Goal: Information Seeking & Learning: Learn about a topic

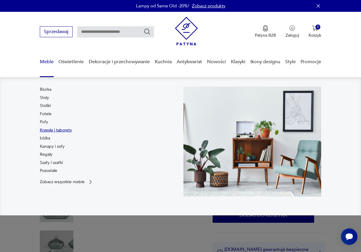
click at [51, 131] on link "Krzesła i taborety" at bounding box center [56, 130] width 32 height 6
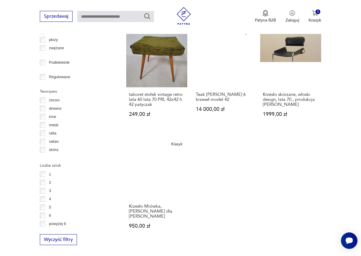
scroll to position [746, 0]
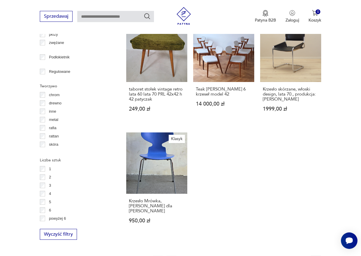
click at [303, 256] on icon "button" at bounding box center [302, 261] width 6 height 6
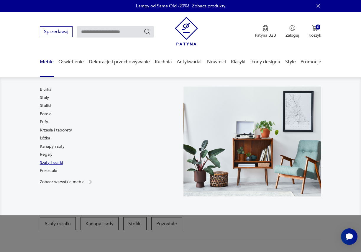
click at [48, 162] on link "Szafy i szafki" at bounding box center [51, 163] width 23 height 6
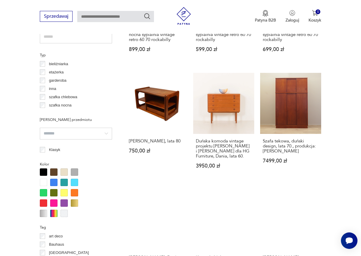
scroll to position [451, 0]
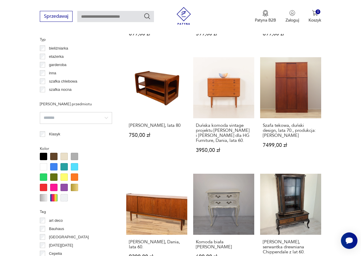
click at [53, 56] on p "etażerka" at bounding box center [56, 56] width 15 height 6
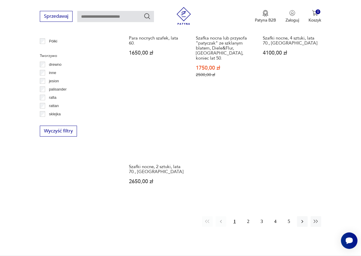
scroll to position [776, 0]
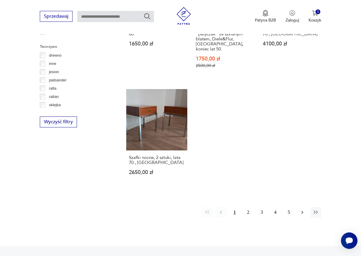
click at [301, 209] on icon "button" at bounding box center [302, 212] width 6 height 6
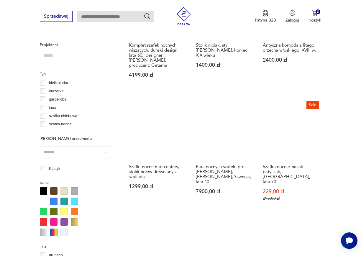
scroll to position [392, 0]
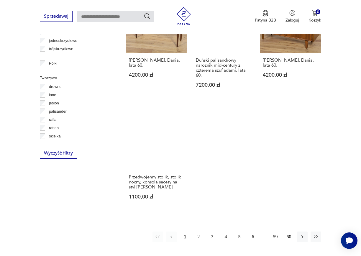
scroll to position [776, 0]
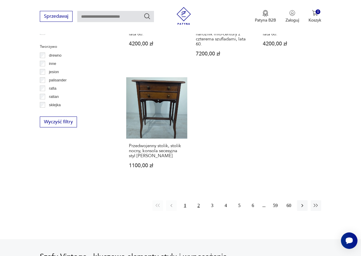
click at [198, 204] on button "2" at bounding box center [198, 205] width 11 height 11
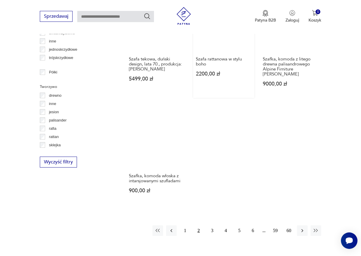
scroll to position [746, 0]
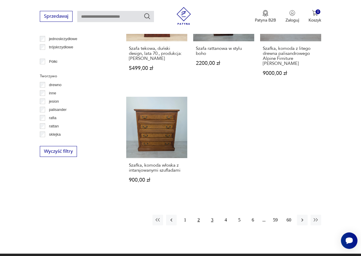
click at [213, 215] on button "3" at bounding box center [212, 220] width 11 height 11
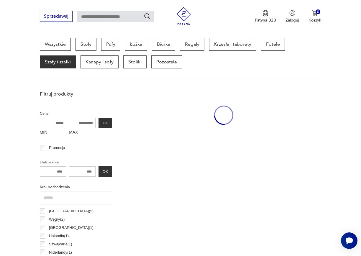
scroll to position [157, 0]
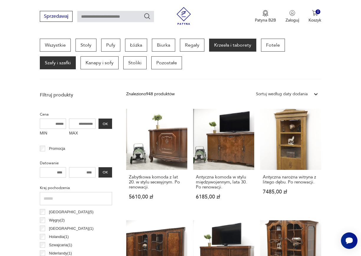
click at [227, 47] on p "Krzesła i taborety" at bounding box center [232, 45] width 47 height 13
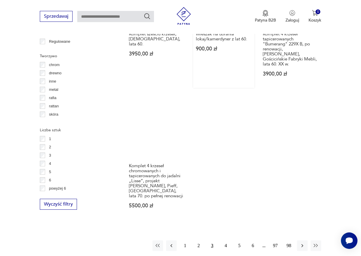
scroll to position [805, 0]
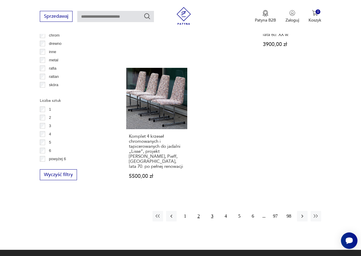
click at [198, 211] on button "2" at bounding box center [198, 216] width 11 height 11
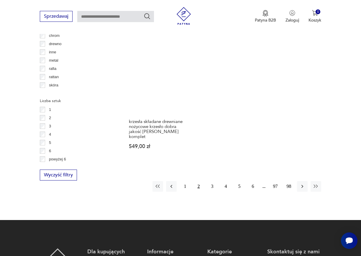
scroll to position [805, 0]
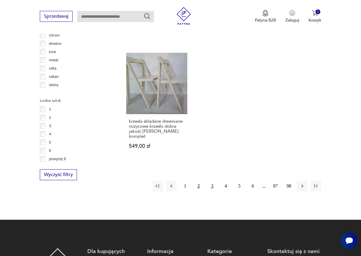
click at [211, 181] on button "3" at bounding box center [212, 186] width 11 height 11
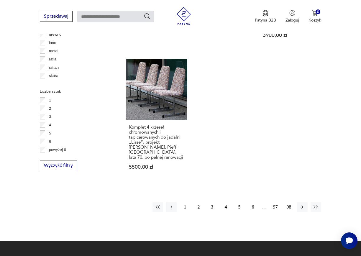
scroll to position [776, 0]
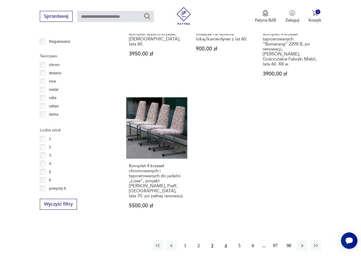
click at [226, 240] on button "4" at bounding box center [225, 245] width 11 height 11
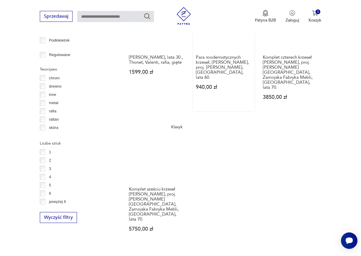
scroll to position [776, 0]
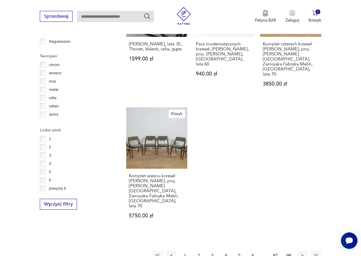
click at [239, 250] on button "5" at bounding box center [239, 255] width 11 height 11
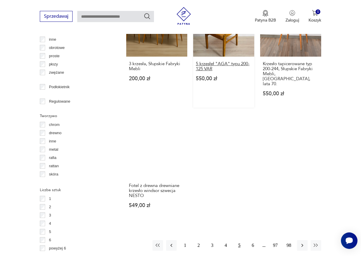
scroll to position [717, 0]
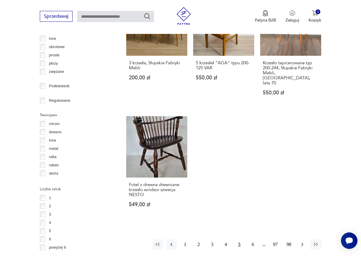
click at [303, 243] on icon "button" at bounding box center [302, 244] width 2 height 3
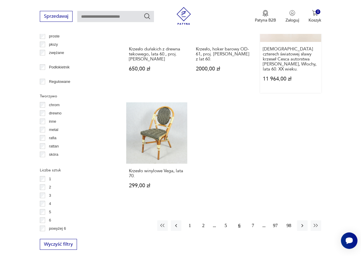
scroll to position [746, 0]
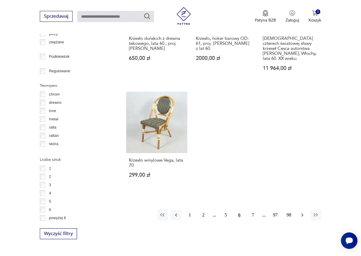
click at [300, 212] on icon "button" at bounding box center [302, 215] width 6 height 6
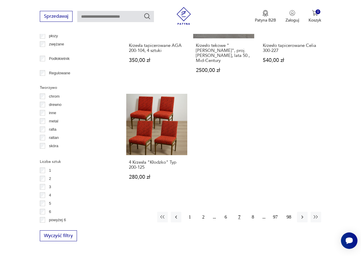
scroll to position [746, 0]
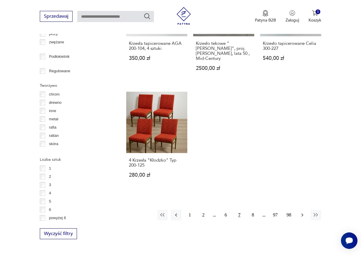
click at [301, 212] on icon "button" at bounding box center [302, 215] width 6 height 6
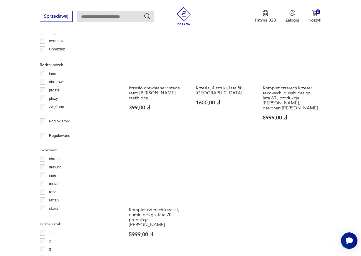
scroll to position [746, 0]
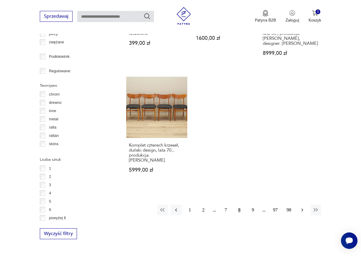
click at [300, 205] on button "button" at bounding box center [302, 210] width 11 height 11
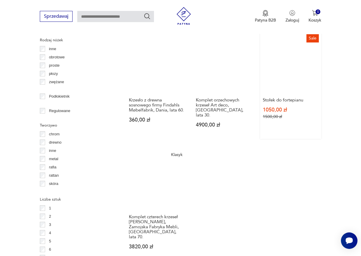
scroll to position [746, 0]
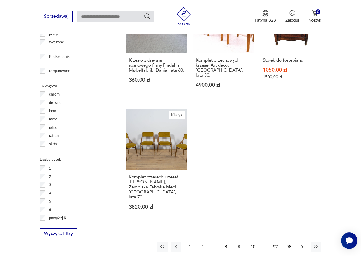
click at [301, 244] on icon "button" at bounding box center [302, 247] width 6 height 6
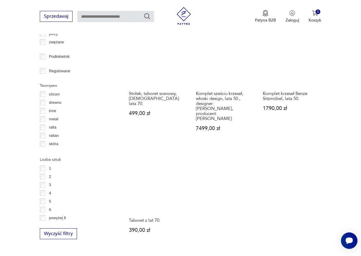
scroll to position [776, 0]
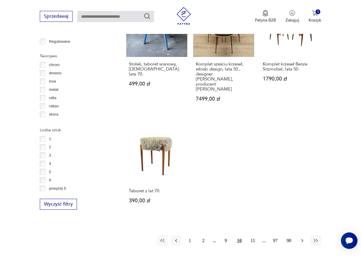
click at [301, 235] on button "button" at bounding box center [302, 240] width 11 height 11
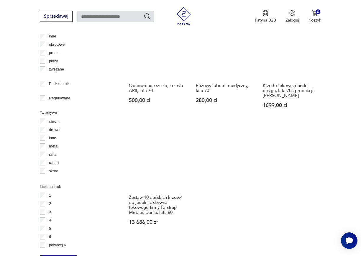
scroll to position [746, 0]
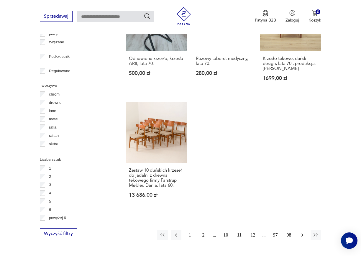
click at [299, 230] on button "button" at bounding box center [302, 235] width 11 height 11
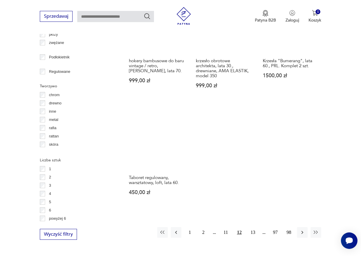
scroll to position [746, 0]
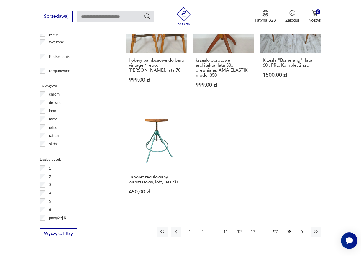
click at [302, 229] on icon "button" at bounding box center [302, 232] width 6 height 6
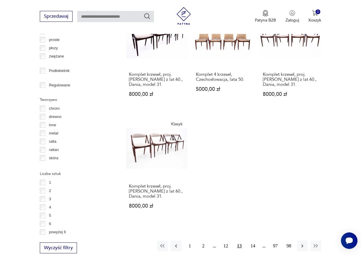
scroll to position [746, 0]
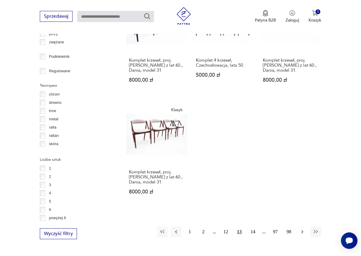
click at [304, 226] on button "button" at bounding box center [302, 231] width 11 height 11
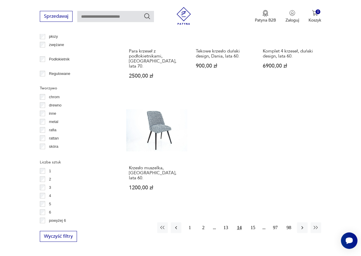
scroll to position [746, 0]
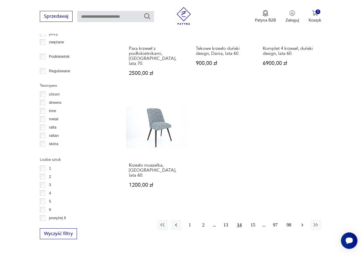
click at [301, 222] on icon "button" at bounding box center [302, 225] width 6 height 6
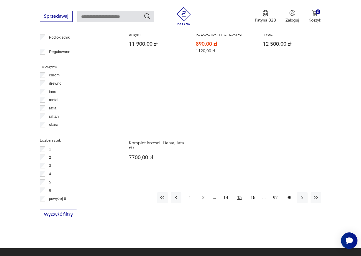
scroll to position [776, 0]
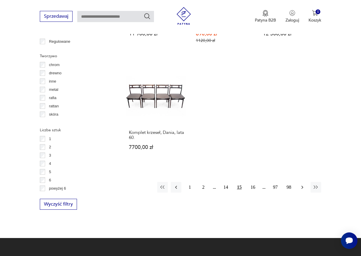
click at [302, 182] on button "button" at bounding box center [302, 187] width 11 height 11
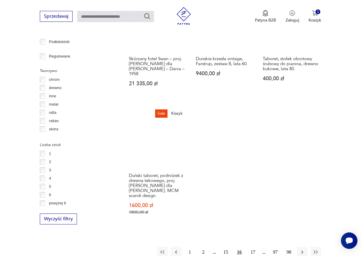
scroll to position [776, 0]
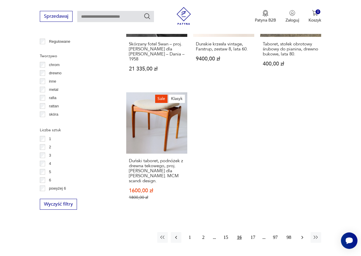
click at [301, 234] on icon "button" at bounding box center [302, 237] width 6 height 6
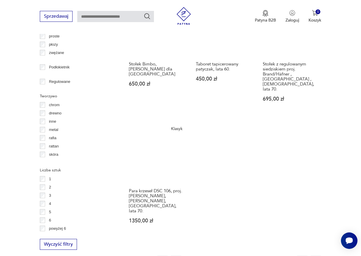
scroll to position [746, 0]
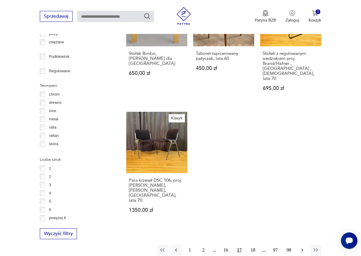
click at [304, 247] on icon "button" at bounding box center [302, 250] width 6 height 6
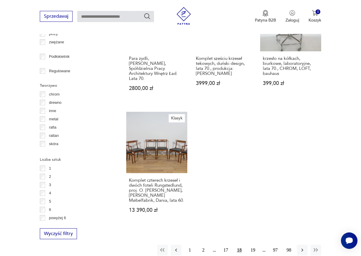
scroll to position [776, 0]
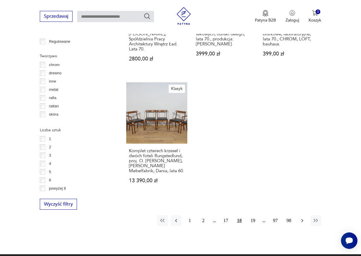
click at [304, 218] on icon "button" at bounding box center [302, 221] width 6 height 6
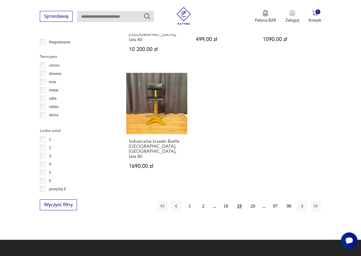
scroll to position [776, 0]
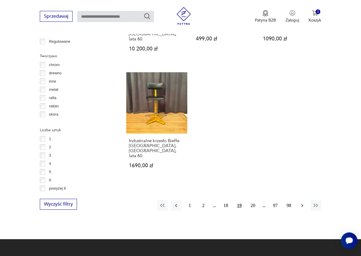
click at [305, 203] on icon "button" at bounding box center [302, 206] width 6 height 6
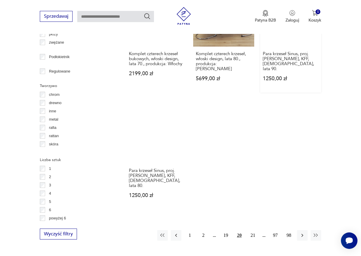
scroll to position [746, 0]
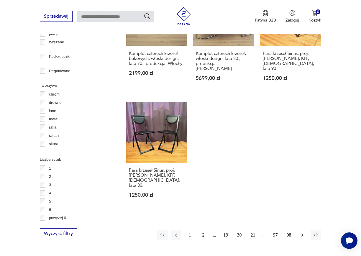
click at [305, 232] on icon "button" at bounding box center [302, 235] width 6 height 6
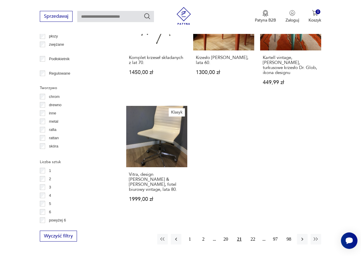
scroll to position [746, 0]
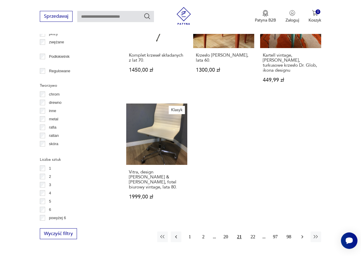
click at [302, 234] on icon "button" at bounding box center [302, 237] width 6 height 6
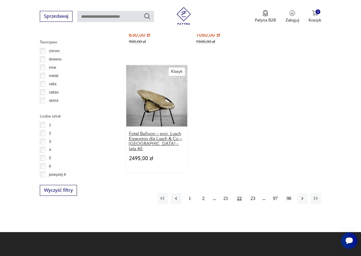
scroll to position [805, 0]
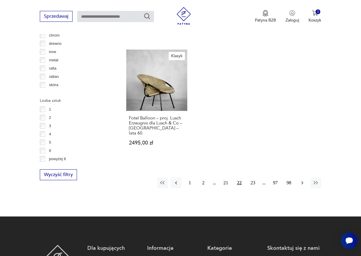
click at [301, 180] on icon "button" at bounding box center [302, 183] width 6 height 6
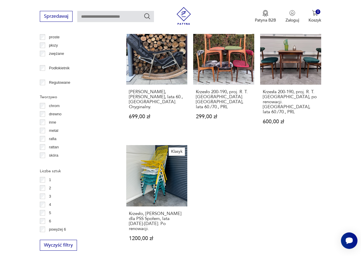
scroll to position [776, 0]
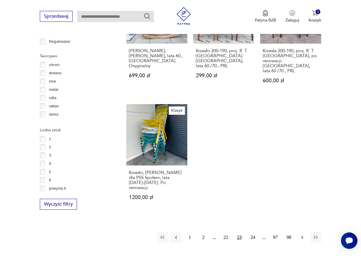
click at [301, 234] on icon "button" at bounding box center [302, 237] width 6 height 6
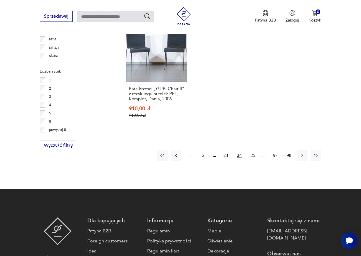
scroll to position [835, 0]
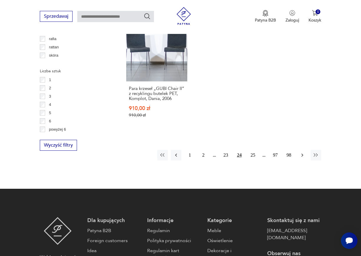
click at [302, 152] on icon "button" at bounding box center [302, 155] width 6 height 6
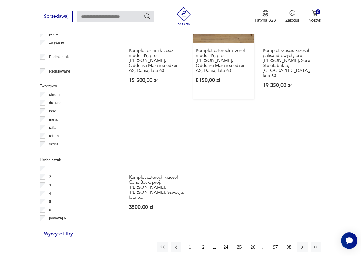
scroll to position [746, 0]
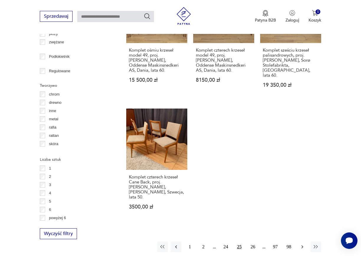
click at [303, 244] on icon "button" at bounding box center [302, 247] width 6 height 6
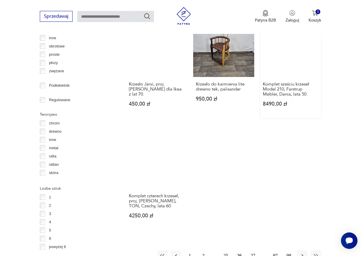
scroll to position [746, 0]
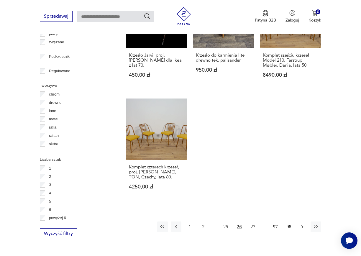
click at [300, 224] on icon "button" at bounding box center [302, 227] width 6 height 6
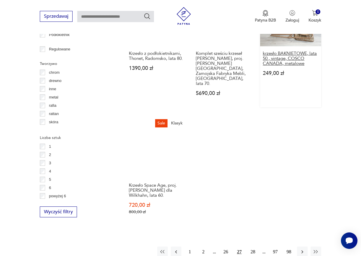
scroll to position [776, 0]
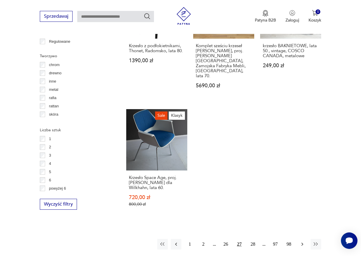
click at [302, 241] on icon "button" at bounding box center [302, 244] width 6 height 6
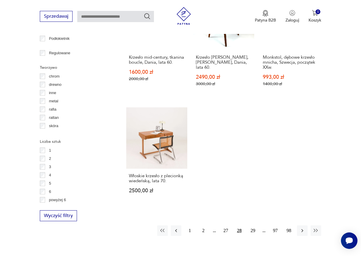
scroll to position [776, 0]
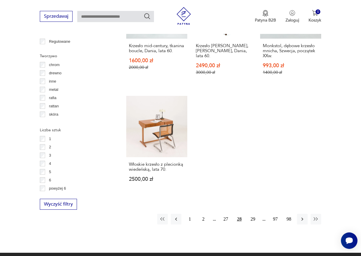
click at [304, 214] on button "button" at bounding box center [302, 219] width 11 height 11
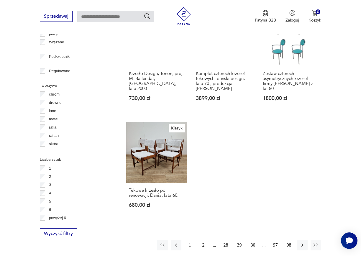
scroll to position [776, 0]
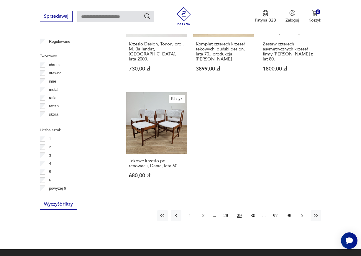
click at [301, 213] on icon "button" at bounding box center [302, 216] width 6 height 6
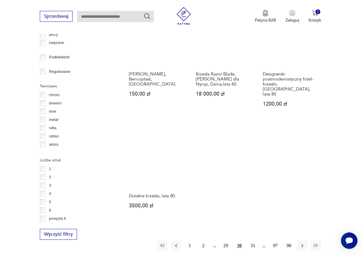
scroll to position [746, 0]
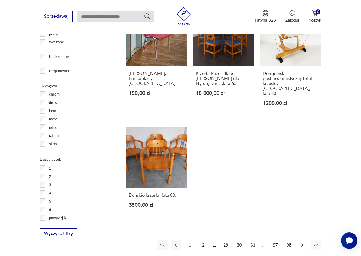
click at [302, 242] on icon "button" at bounding box center [302, 245] width 6 height 6
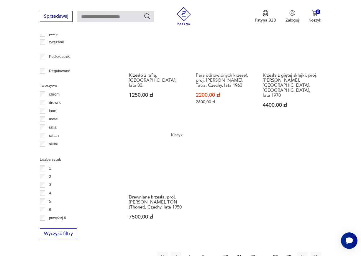
scroll to position [776, 0]
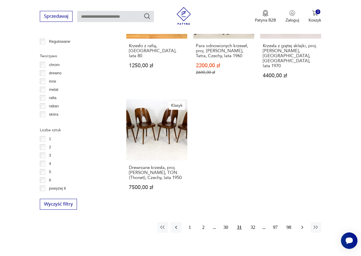
click at [303, 224] on icon "button" at bounding box center [302, 227] width 6 height 6
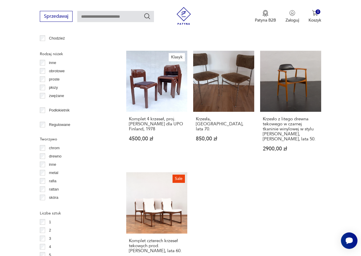
scroll to position [717, 0]
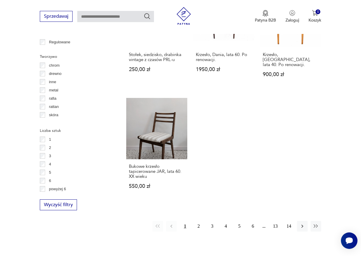
scroll to position [776, 0]
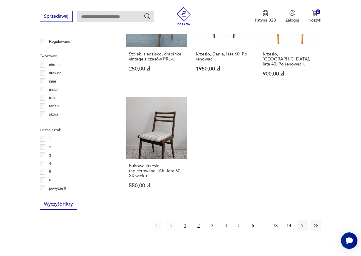
click at [196, 220] on button "2" at bounding box center [198, 225] width 11 height 11
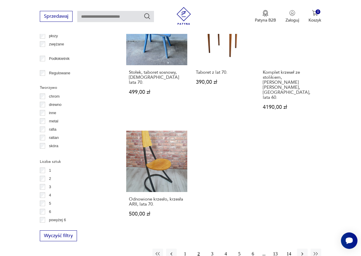
scroll to position [746, 0]
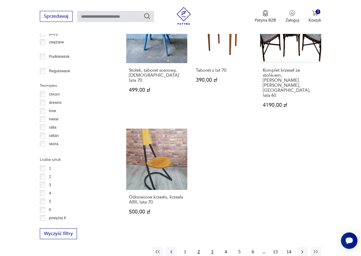
click at [213, 246] on button "3" at bounding box center [212, 251] width 11 height 11
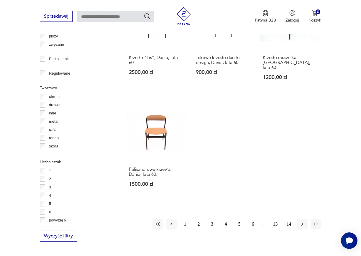
scroll to position [746, 0]
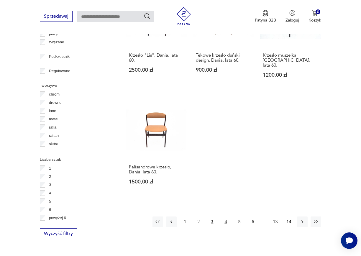
click at [226, 216] on button "4" at bounding box center [225, 221] width 11 height 11
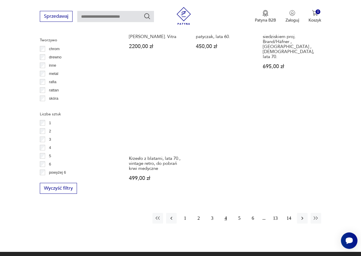
scroll to position [805, 0]
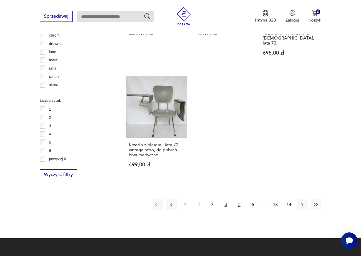
click at [239, 199] on button "5" at bounding box center [239, 204] width 11 height 11
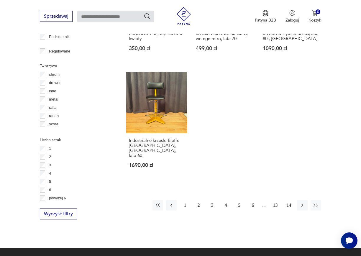
scroll to position [776, 0]
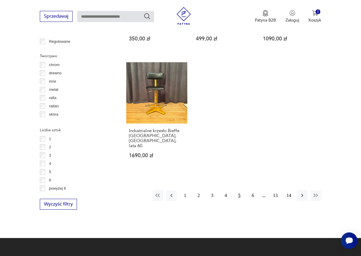
click at [239, 190] on button "5" at bounding box center [239, 195] width 11 height 11
click at [240, 190] on button "5" at bounding box center [239, 195] width 11 height 11
click at [253, 190] on button "6" at bounding box center [252, 195] width 11 height 11
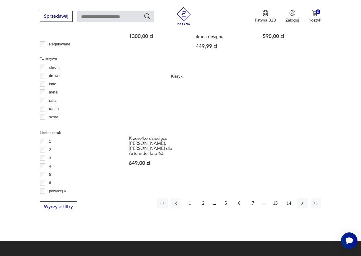
scroll to position [776, 0]
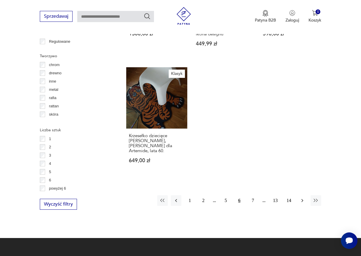
click at [304, 198] on icon "button" at bounding box center [302, 201] width 6 height 6
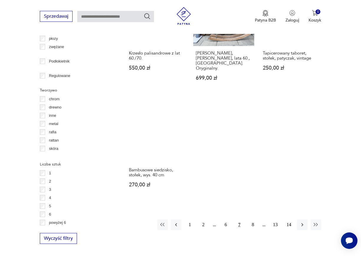
scroll to position [746, 0]
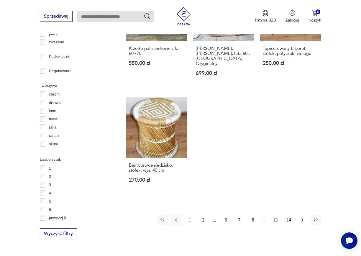
click at [301, 217] on icon "button" at bounding box center [302, 220] width 6 height 6
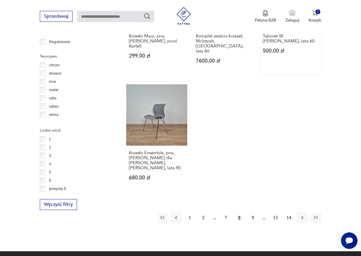
scroll to position [776, 0]
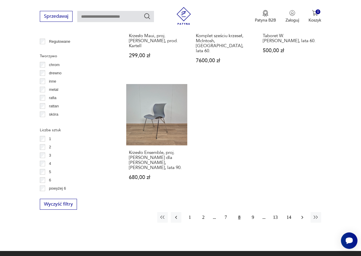
click at [303, 214] on icon "button" at bounding box center [302, 217] width 6 height 6
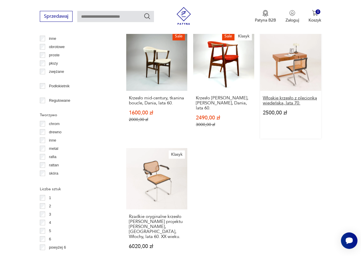
scroll to position [746, 0]
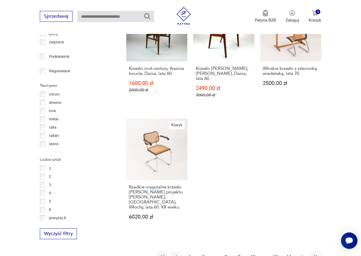
click at [303, 254] on icon "button" at bounding box center [302, 257] width 6 height 6
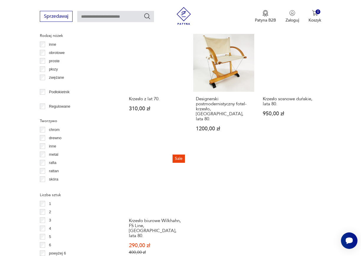
scroll to position [717, 0]
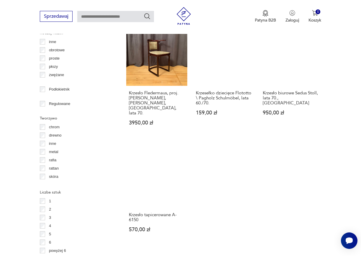
scroll to position [776, 0]
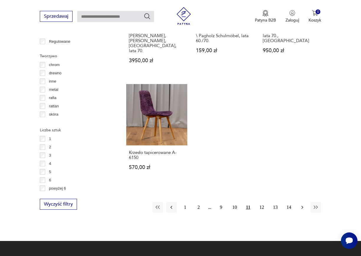
click at [302, 204] on icon "button" at bounding box center [302, 207] width 6 height 6
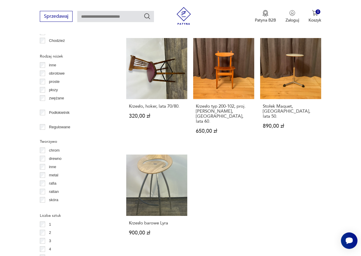
scroll to position [717, 0]
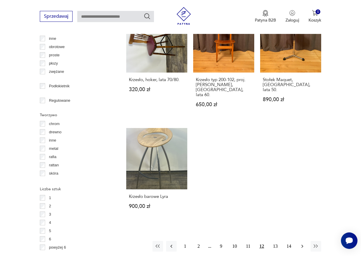
click at [305, 243] on icon "button" at bounding box center [302, 246] width 6 height 6
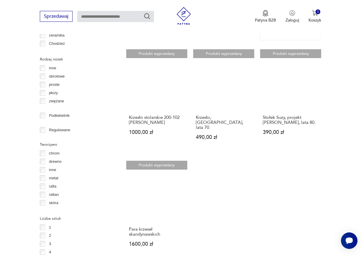
scroll to position [717, 0]
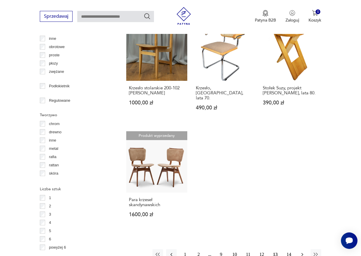
click at [302, 252] on icon "button" at bounding box center [302, 255] width 6 height 6
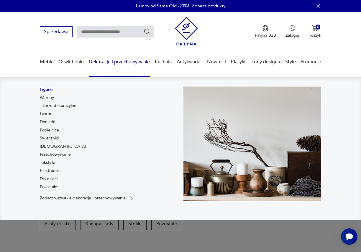
click at [50, 89] on link "Figurki" at bounding box center [46, 89] width 13 height 6
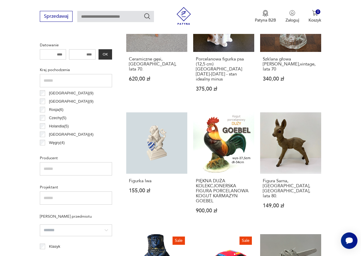
scroll to position [83, 0]
click at [58, 125] on p "Holandia ( 5 )" at bounding box center [59, 126] width 20 height 6
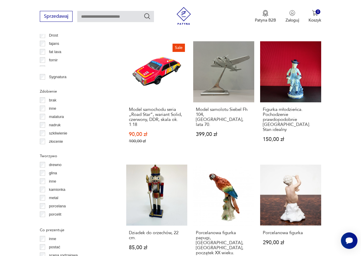
scroll to position [599, 0]
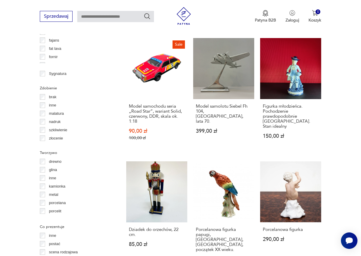
click at [61, 201] on p "porcelana" at bounding box center [57, 203] width 17 height 6
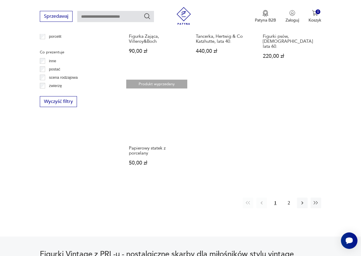
scroll to position [776, 0]
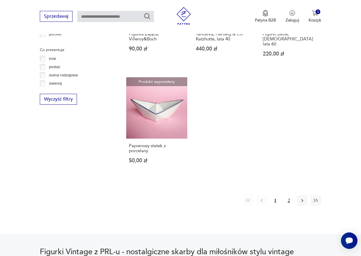
click at [289, 195] on button "2" at bounding box center [288, 200] width 11 height 11
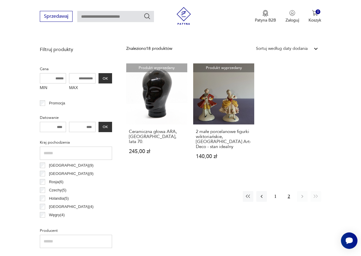
scroll to position [216, 0]
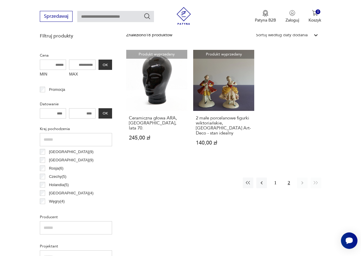
click at [67, 160] on p "[GEOGRAPHIC_DATA] ( 9 )" at bounding box center [71, 160] width 45 height 6
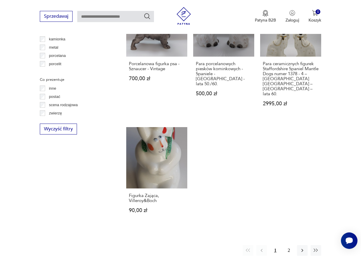
scroll to position [746, 0]
click at [152, 127] on link "Figurka Zająca, [PERSON_NAME] 90,00 zł" at bounding box center [156, 175] width 61 height 97
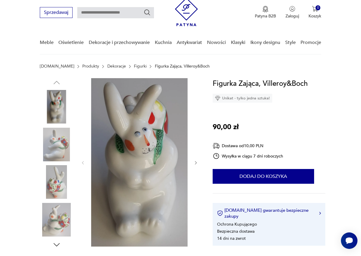
scroll to position [29, 0]
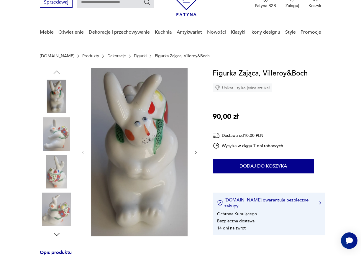
click at [194, 152] on icon "button" at bounding box center [195, 152] width 5 height 5
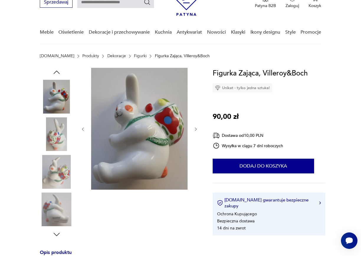
click at [196, 129] on icon "button" at bounding box center [195, 129] width 5 height 5
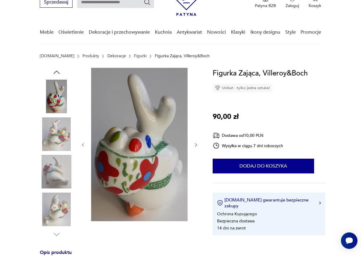
click at [197, 143] on icon "button" at bounding box center [195, 144] width 5 height 5
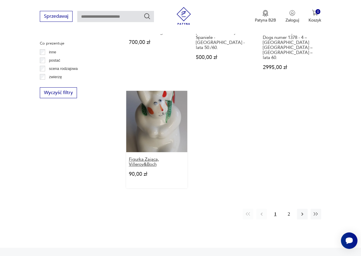
scroll to position [801, 0]
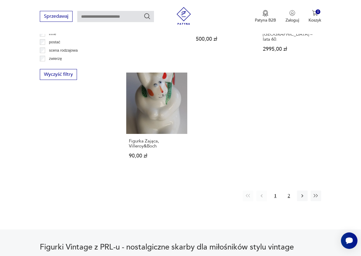
click at [290, 190] on button "2" at bounding box center [288, 195] width 11 height 11
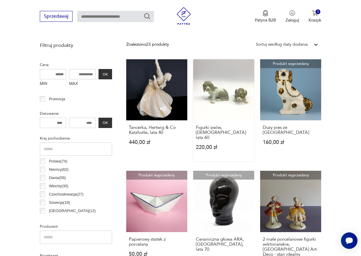
scroll to position [206, 0]
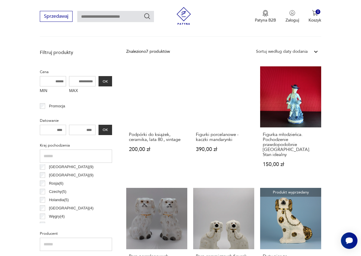
scroll to position [88, 0]
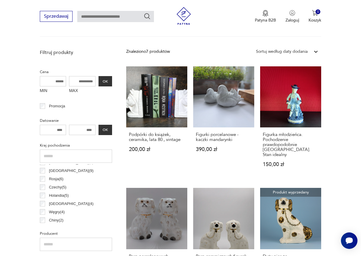
click at [46, 170] on label "[GEOGRAPHIC_DATA] ( 9 )" at bounding box center [69, 171] width 48 height 8
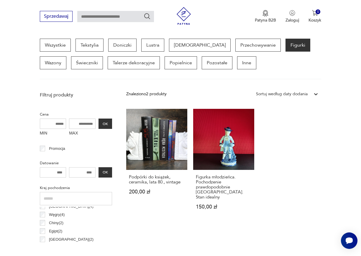
scroll to position [88, 0]
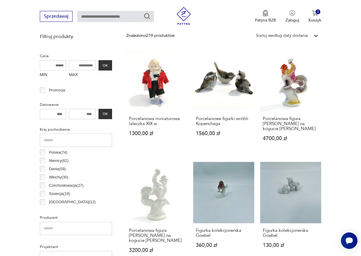
scroll to position [216, 0]
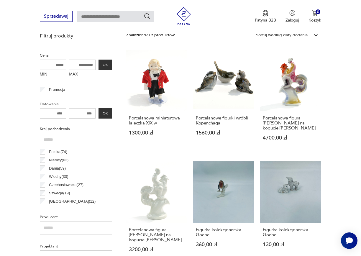
click at [54, 151] on p "Polska ( 74 )" at bounding box center [58, 152] width 18 height 6
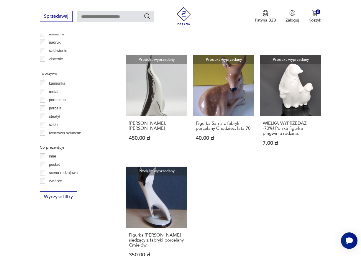
scroll to position [746, 0]
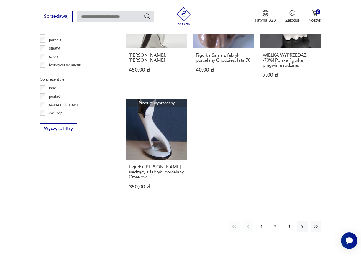
click at [275, 221] on button "2" at bounding box center [275, 226] width 11 height 11
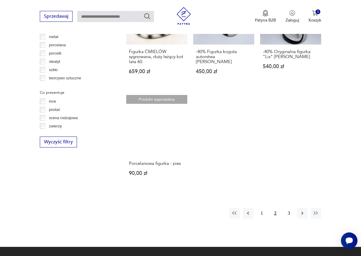
scroll to position [746, 0]
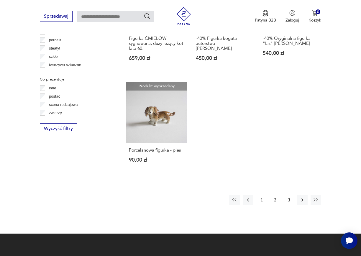
click at [288, 198] on button "3" at bounding box center [288, 200] width 11 height 11
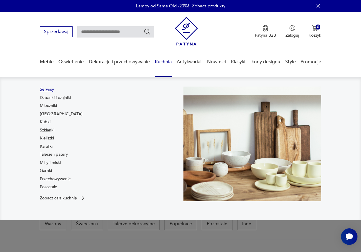
click at [48, 91] on link "Serwisy" at bounding box center [47, 89] width 14 height 6
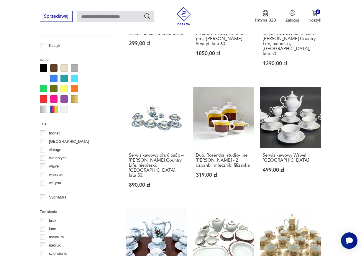
scroll to position [480, 0]
click at [63, 155] on p "Wałbrzych" at bounding box center [58, 156] width 18 height 6
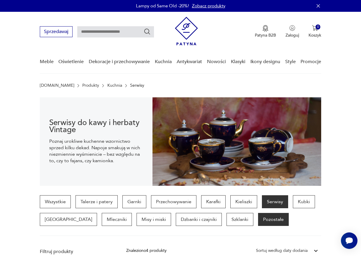
click at [258, 220] on p "Pozostałe" at bounding box center [273, 219] width 31 height 13
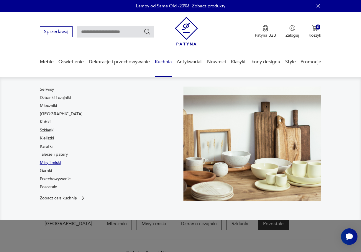
click at [57, 163] on link "Misy i miski" at bounding box center [50, 163] width 21 height 6
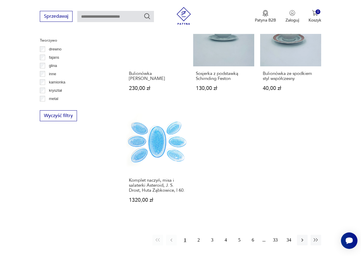
scroll to position [717, 0]
